Goal: Navigation & Orientation: Find specific page/section

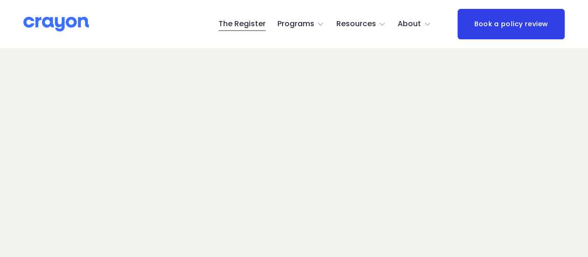
click at [242, 26] on link "The Register" at bounding box center [242, 24] width 47 height 15
click at [205, 48] on div "Skip to Content The Register Programs" at bounding box center [294, 24] width 588 height 48
click at [246, 23] on link "The Register" at bounding box center [242, 24] width 47 height 15
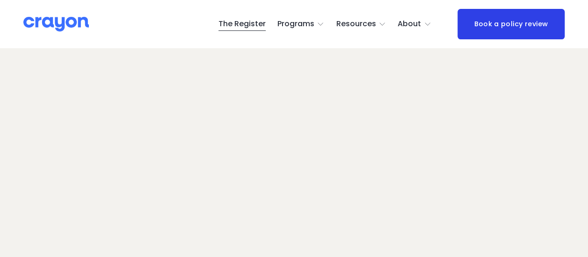
click at [246, 22] on link "The Register" at bounding box center [242, 24] width 47 height 15
click at [66, 16] on img at bounding box center [56, 24] width 66 height 16
